Goal: Check status: Check status

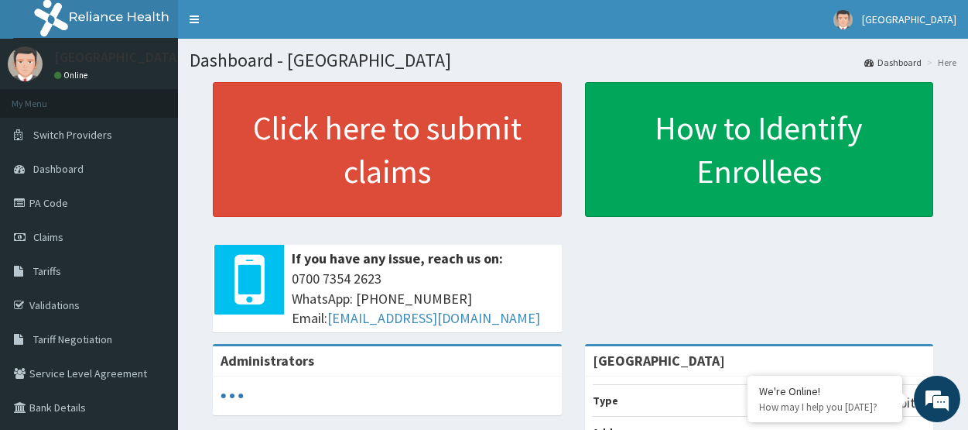
click at [77, 200] on link "PA Code" at bounding box center [89, 203] width 178 height 34
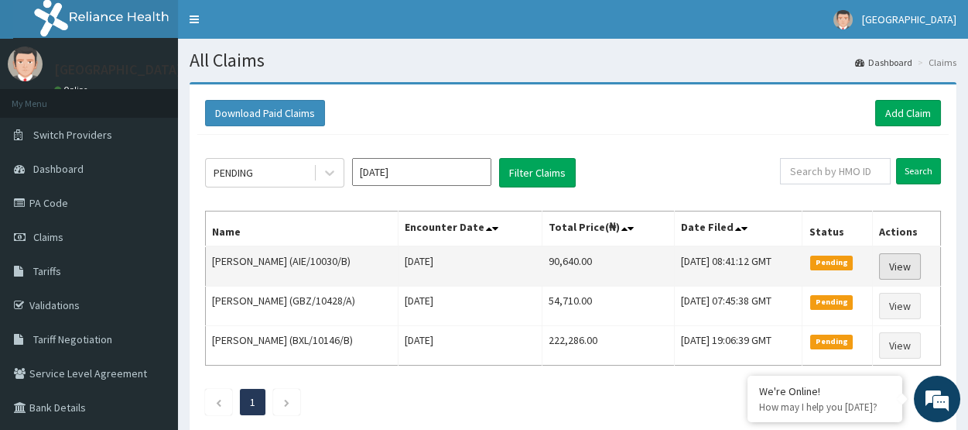
click at [913, 265] on link "View" at bounding box center [900, 266] width 42 height 26
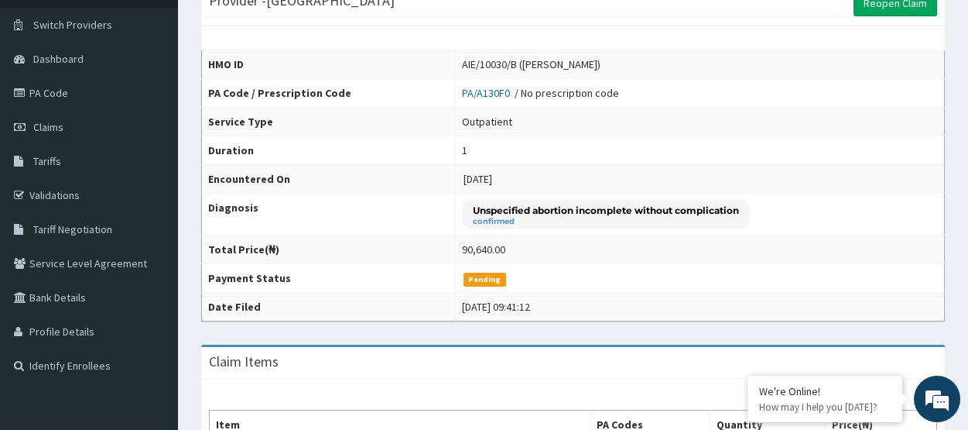
scroll to position [104, 0]
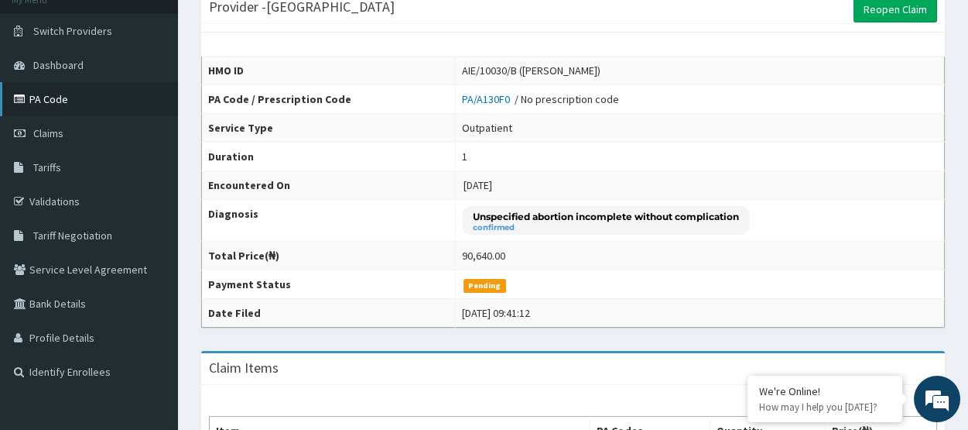
click at [115, 105] on link "PA Code" at bounding box center [89, 99] width 178 height 34
